Goal: Task Accomplishment & Management: Manage account settings

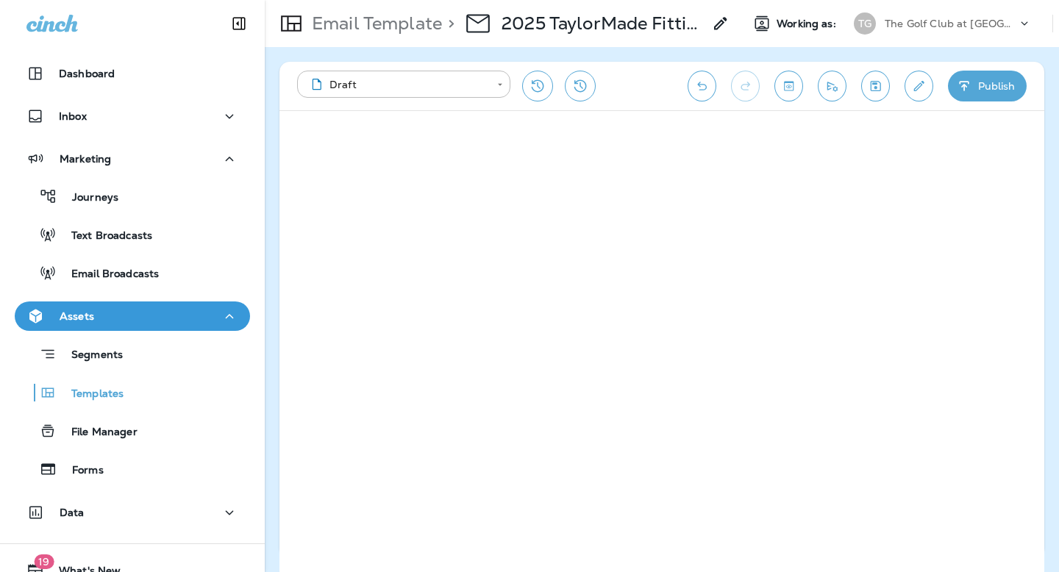
drag, startPoint x: 937, startPoint y: 37, endPoint x: 929, endPoint y: 32, distance: 9.0
click at [937, 37] on div "TG The Golf Club at [GEOGRAPHIC_DATA]" at bounding box center [943, 23] width 196 height 29
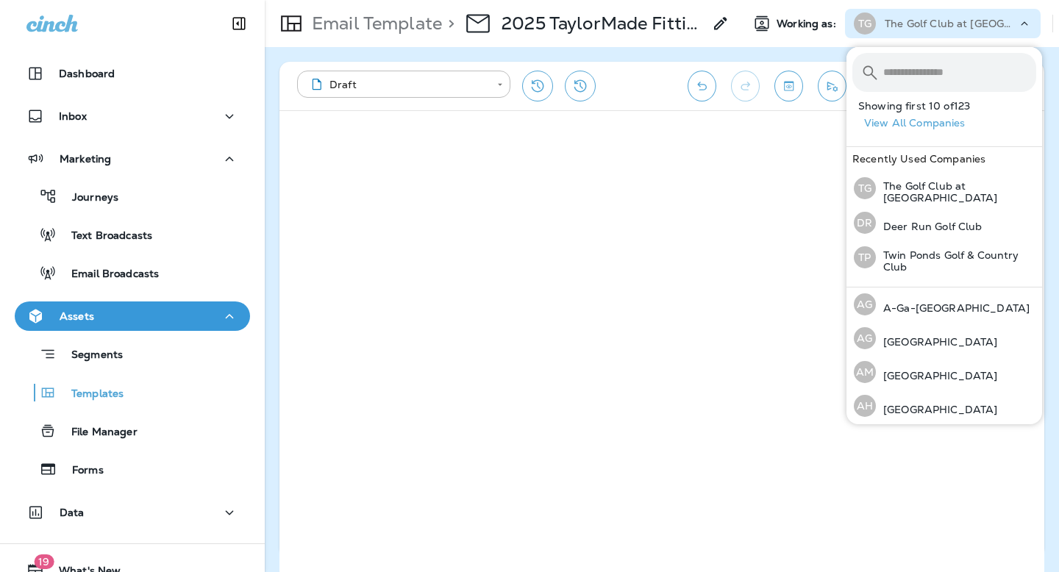
click at [921, 27] on p "The Golf Club at [GEOGRAPHIC_DATA]" at bounding box center [951, 24] width 132 height 12
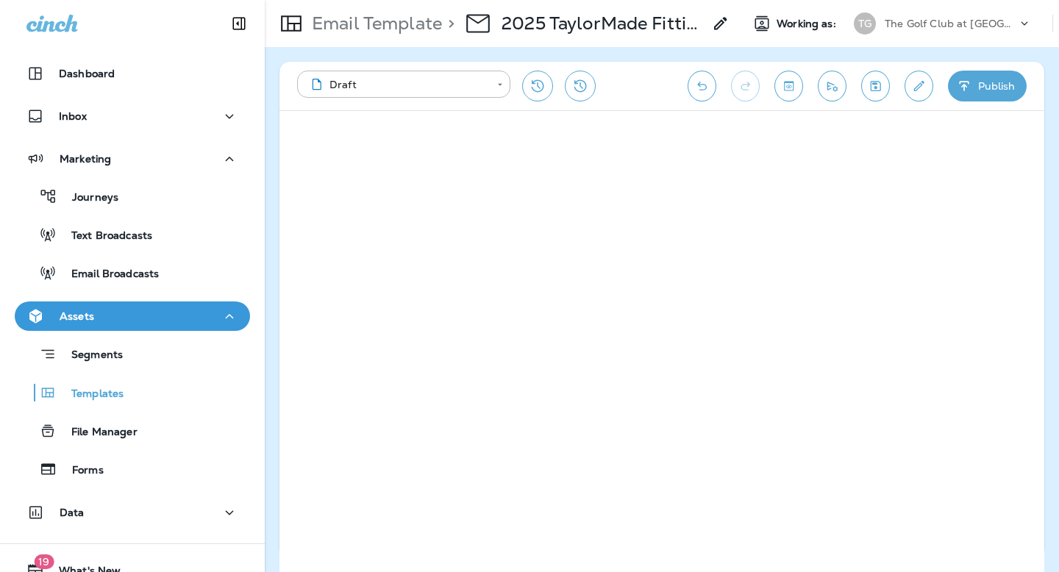
click at [921, 27] on p "The Golf Club at [GEOGRAPHIC_DATA]" at bounding box center [951, 24] width 132 height 12
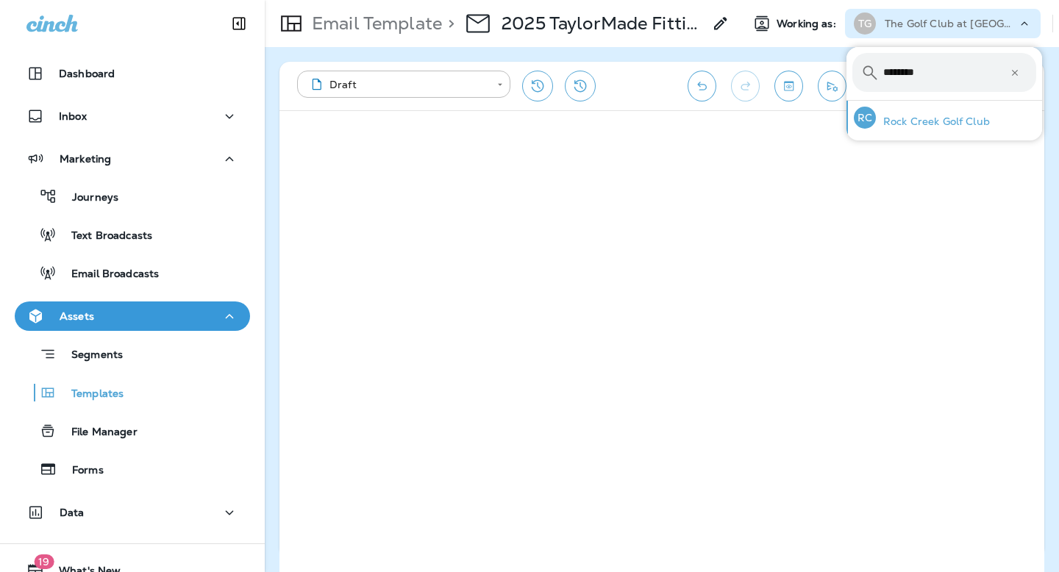
type input "********"
click at [902, 123] on p "Rock Creek Golf Club" at bounding box center [933, 121] width 114 height 12
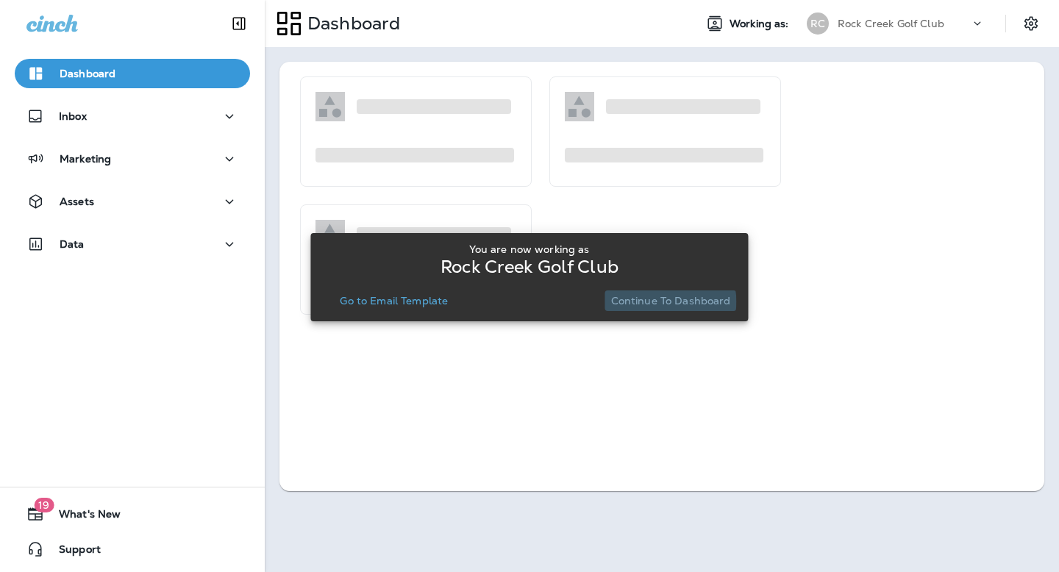
click at [671, 301] on p "Continue to Dashboard" at bounding box center [671, 301] width 120 height 12
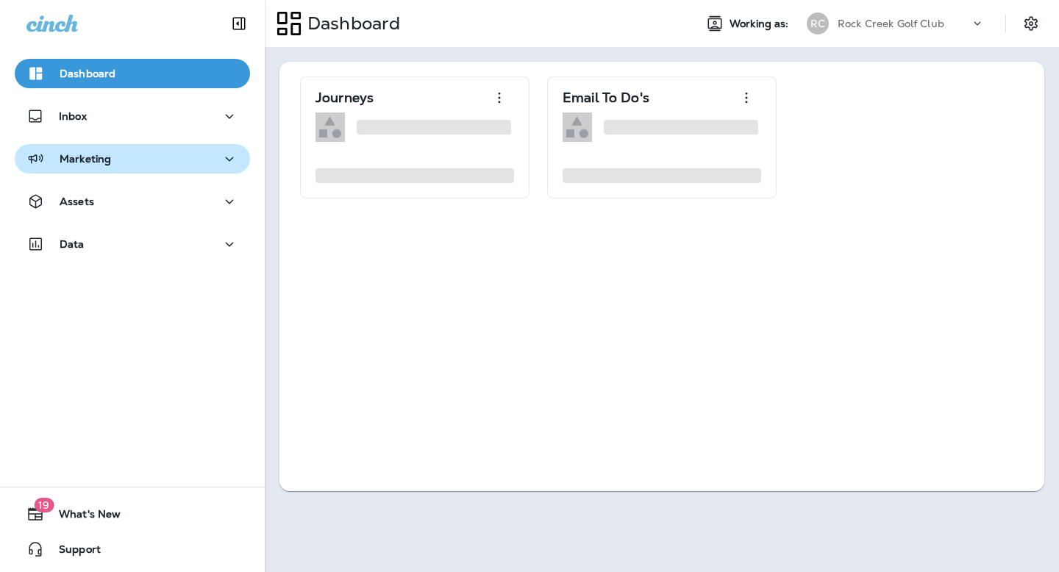
click at [125, 160] on div "Marketing" at bounding box center [132, 159] width 212 height 18
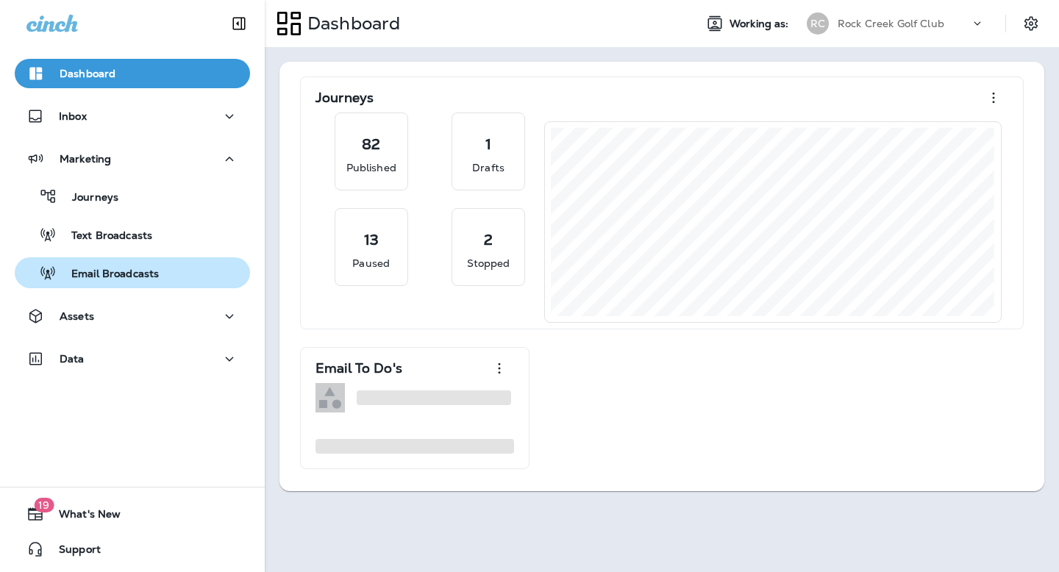
click at [120, 271] on p "Email Broadcasts" at bounding box center [108, 275] width 102 height 14
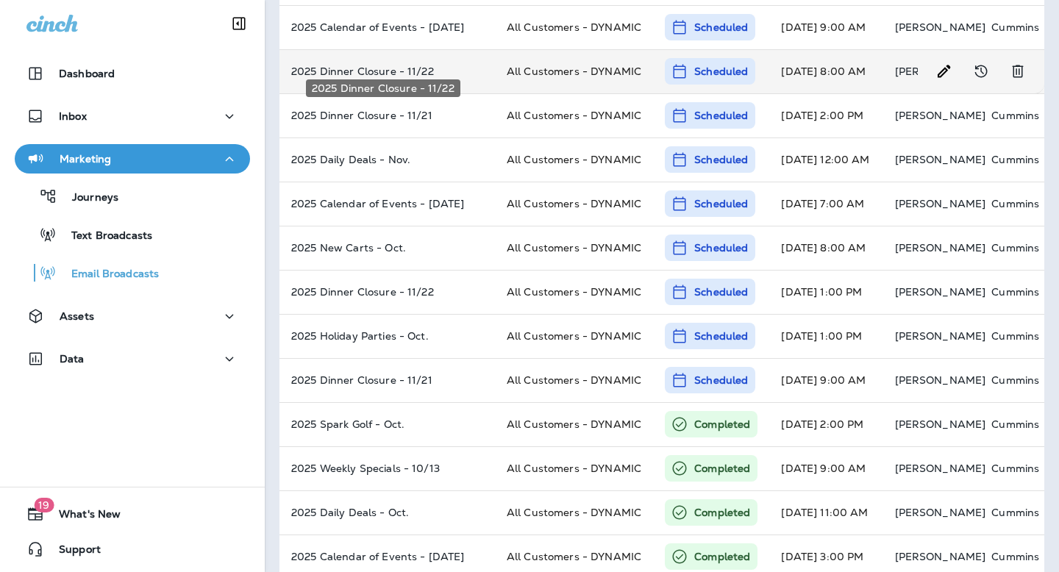
scroll to position [159, 0]
